Goal: Information Seeking & Learning: Learn about a topic

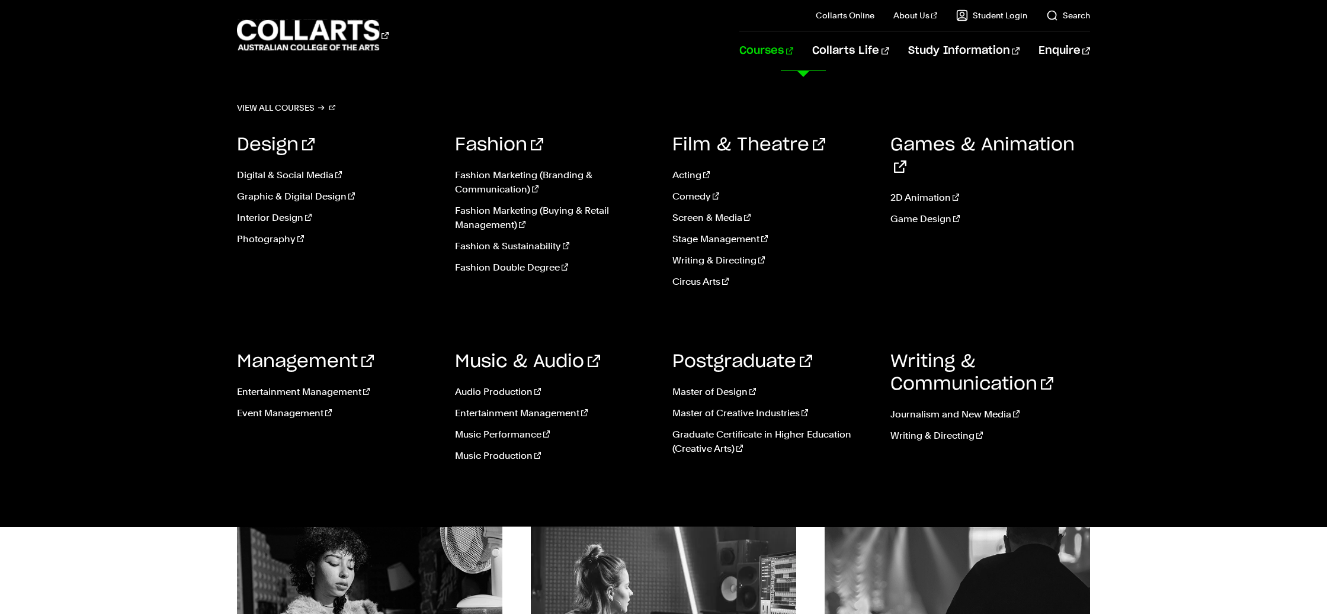
click at [784, 49] on link "Courses" at bounding box center [766, 50] width 54 height 39
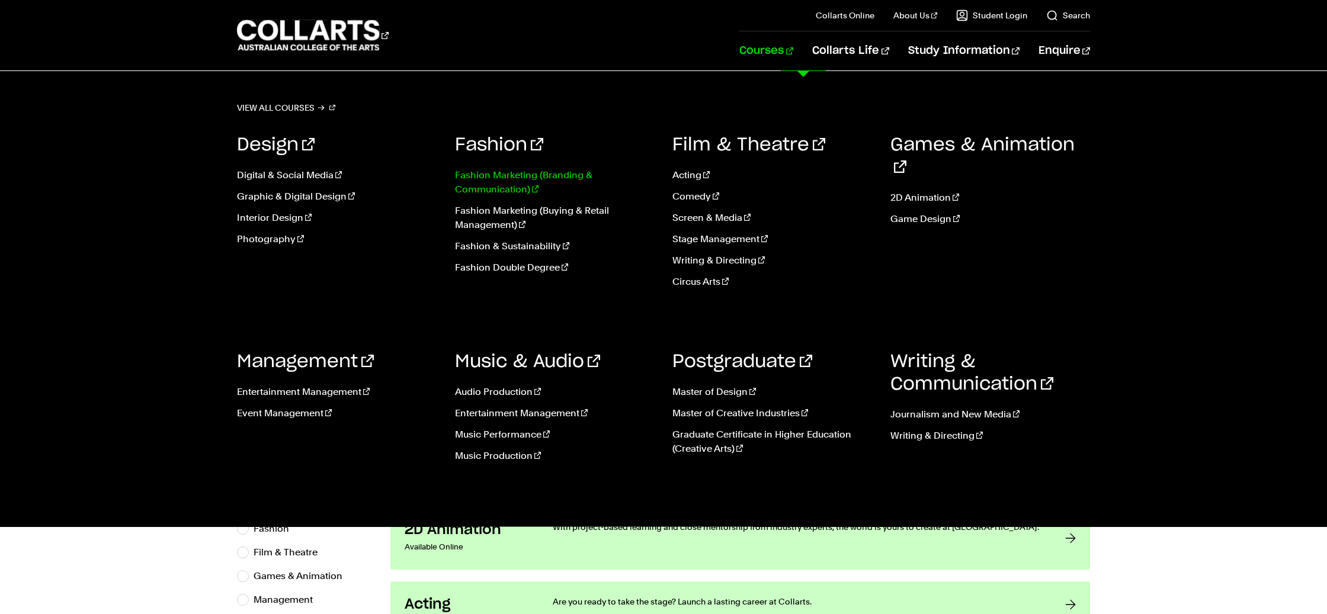
click at [502, 177] on link "Fashion Marketing (Branding & Communication)" at bounding box center [555, 182] width 200 height 28
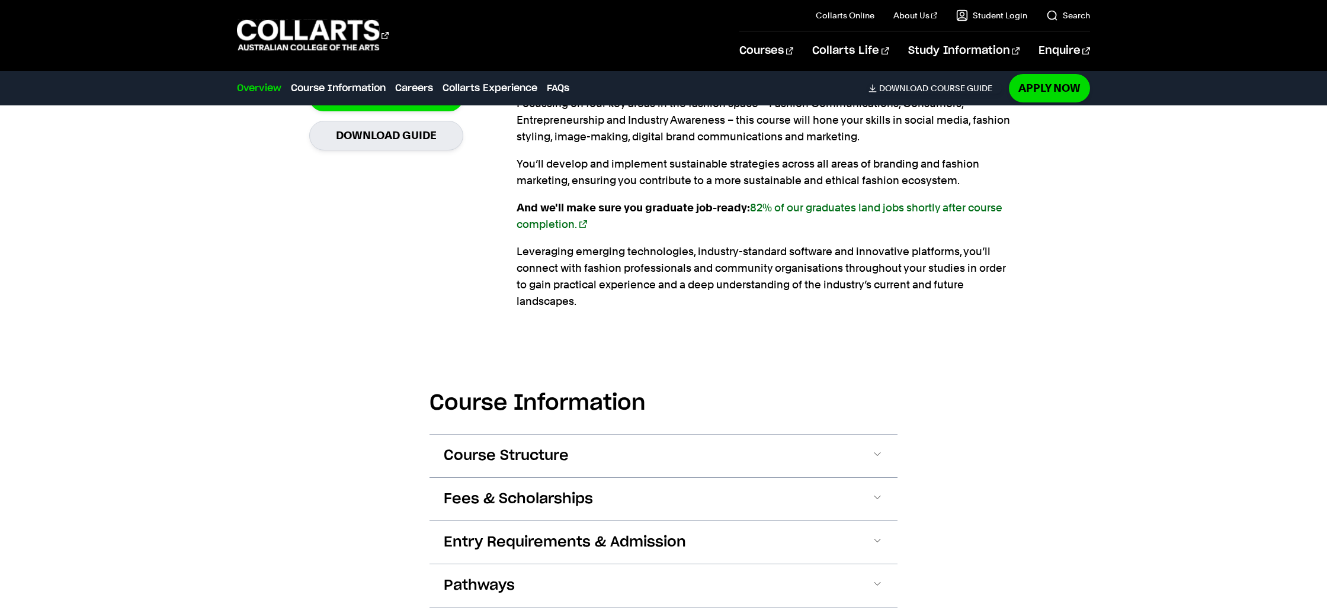
scroll to position [1033, 0]
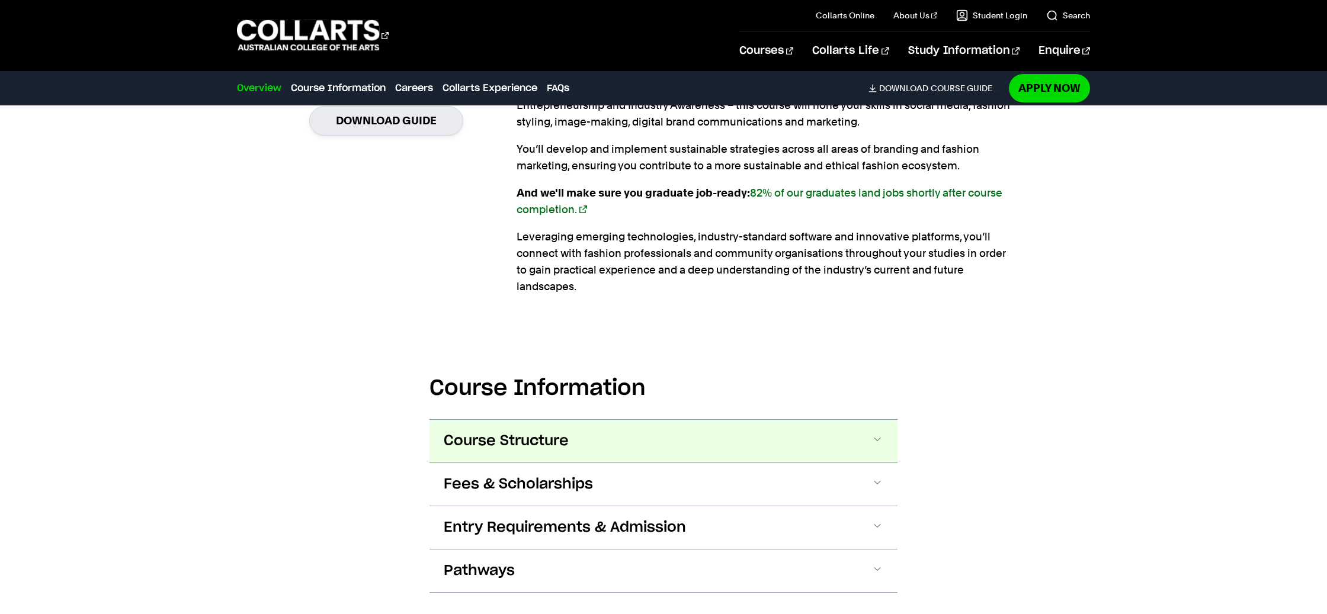
click at [741, 430] on button "Course Structure" at bounding box center [663, 441] width 468 height 43
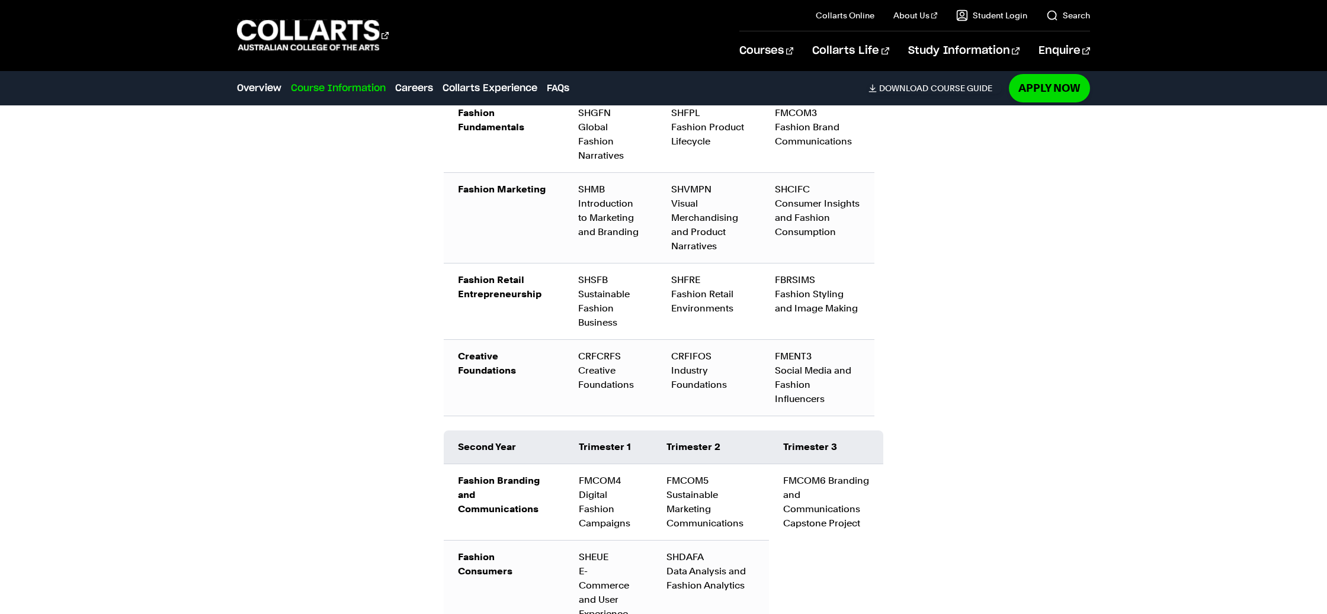
scroll to position [1413, 0]
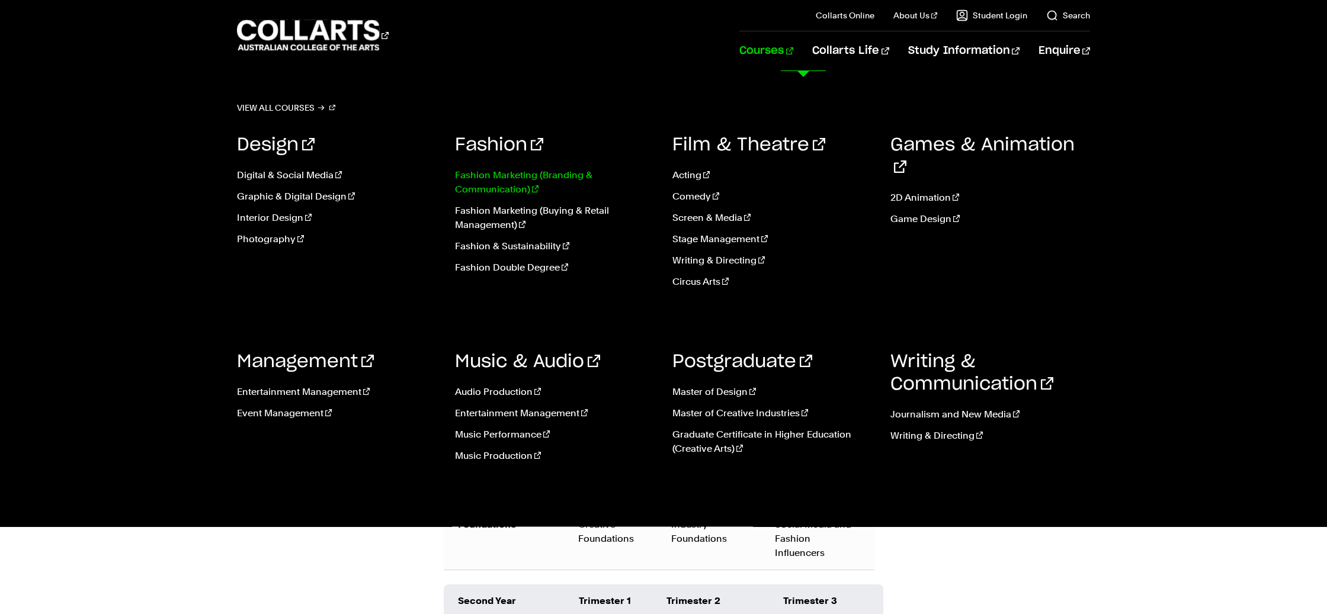
click at [470, 177] on link "Fashion Marketing (Branding & Communication)" at bounding box center [555, 182] width 200 height 28
click at [282, 177] on link "Digital & Social Media" at bounding box center [337, 175] width 200 height 14
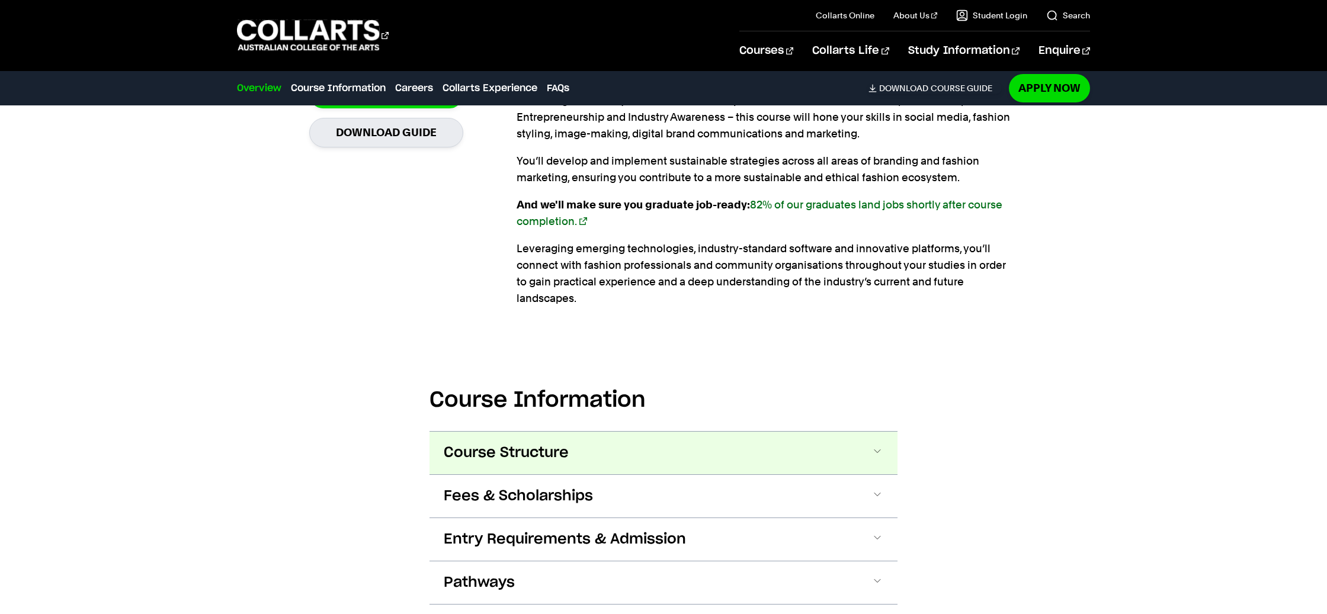
click at [596, 434] on button "Course Structure" at bounding box center [663, 453] width 468 height 43
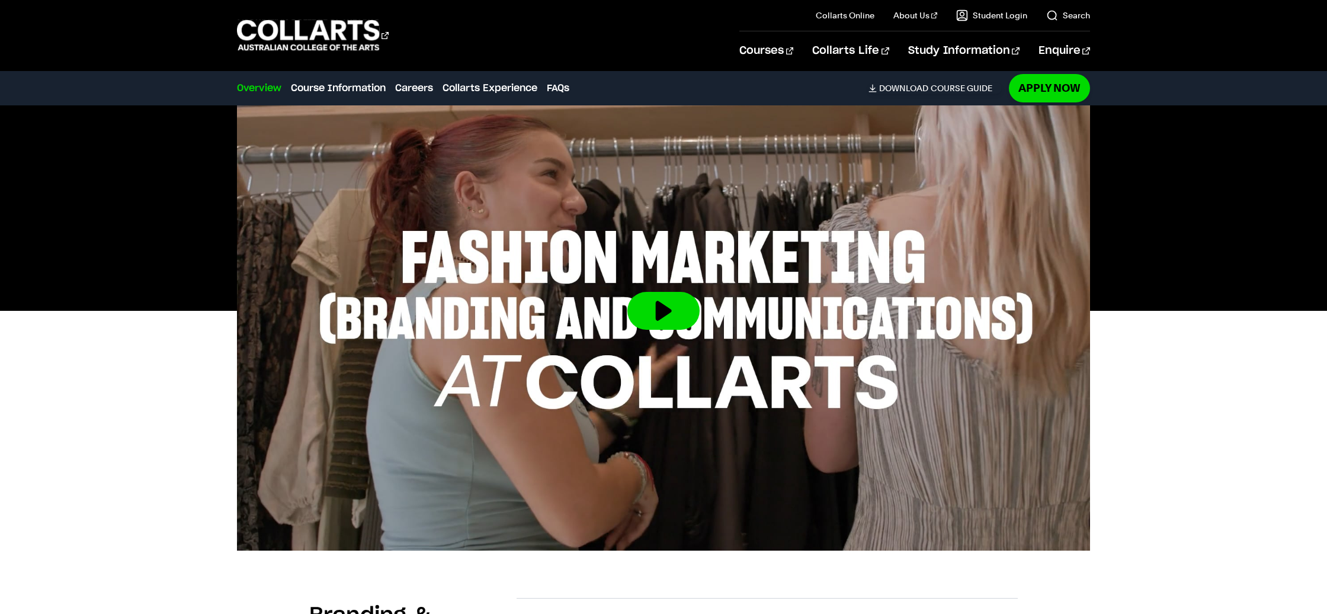
scroll to position [390, 0]
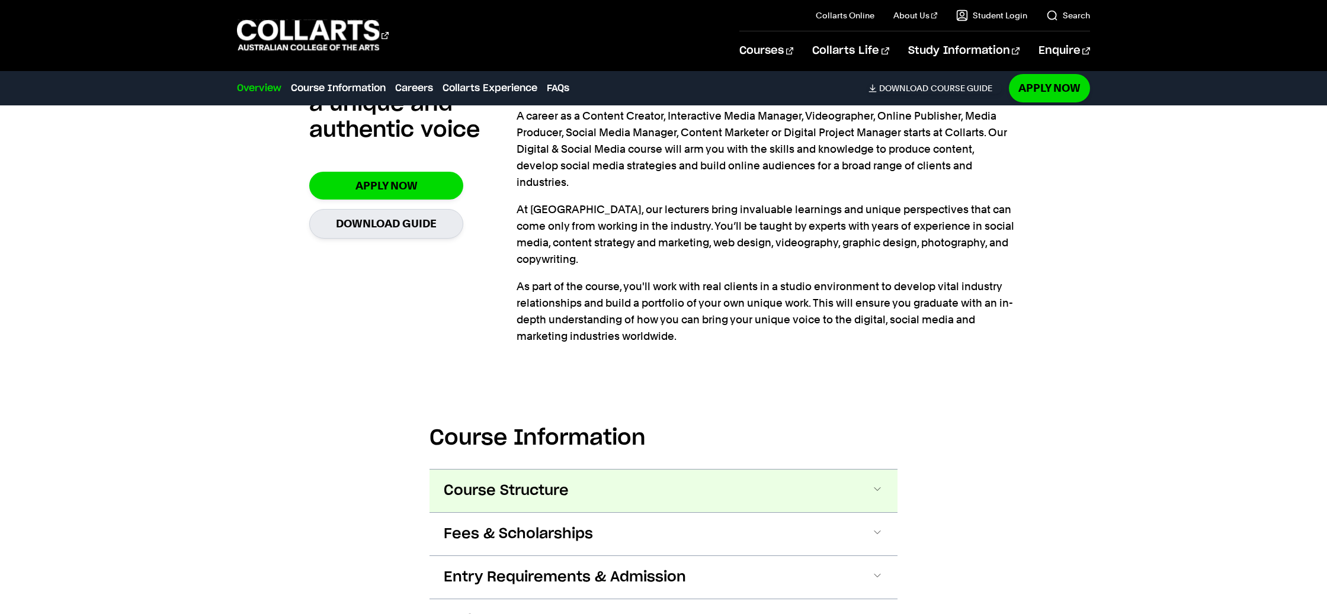
click at [718, 470] on button "Course Structure" at bounding box center [663, 491] width 468 height 43
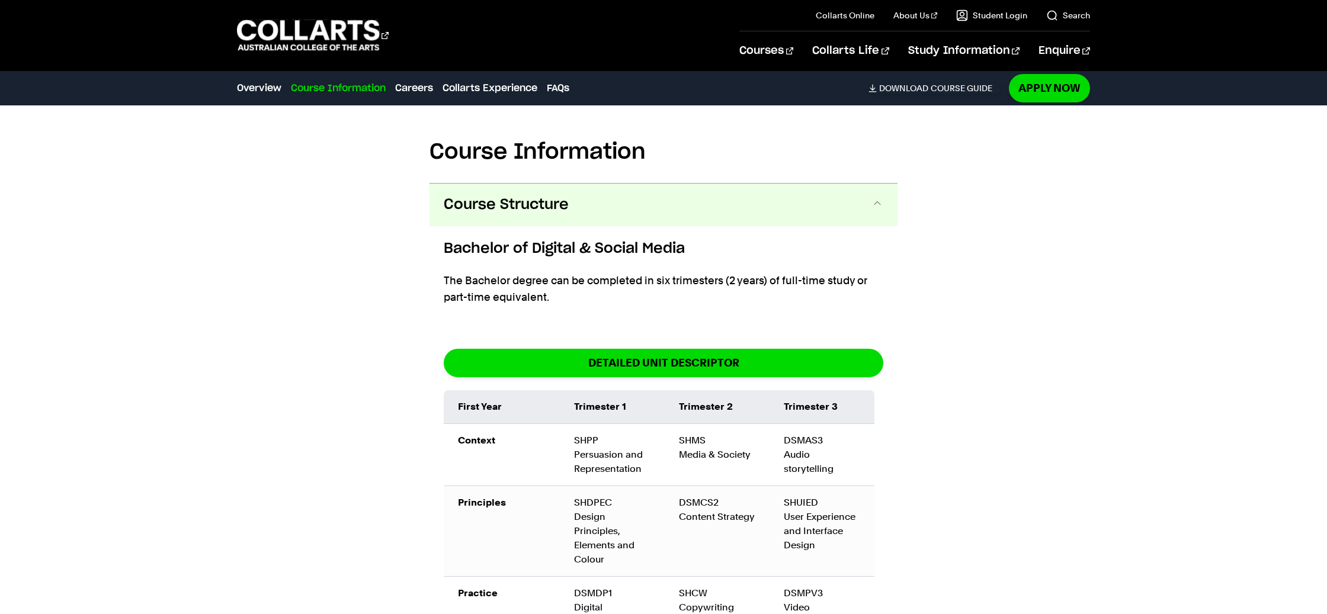
scroll to position [1317, 0]
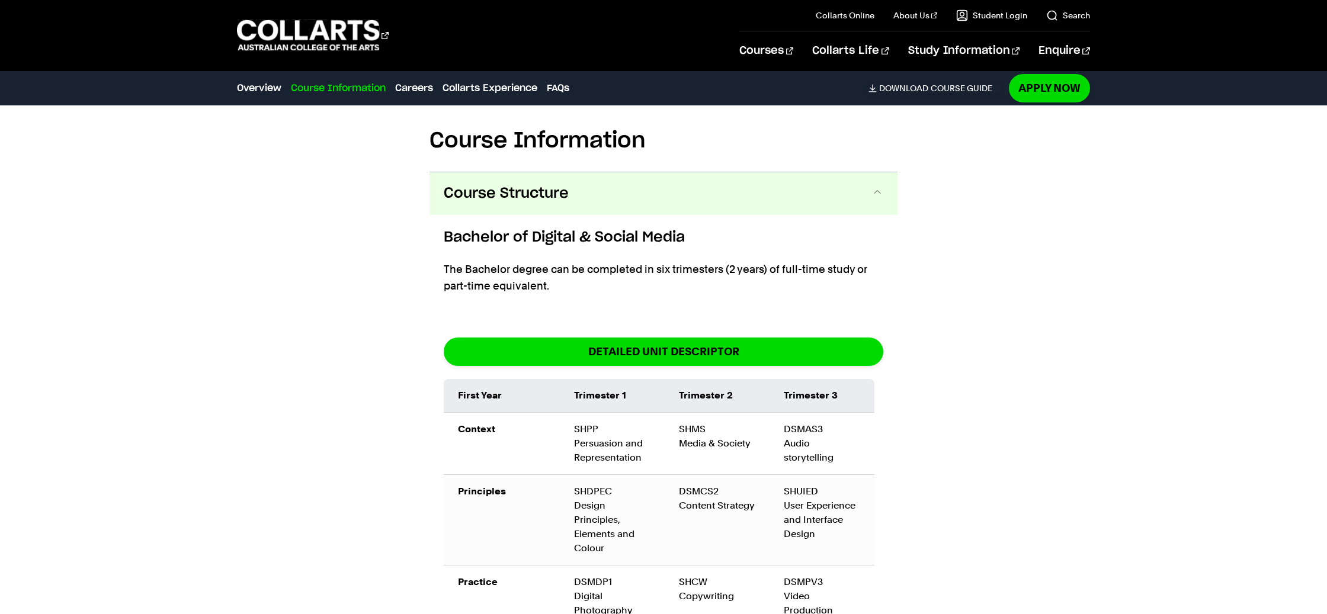
scroll to position [1356, 0]
